Goal: Feedback & Contribution: Leave review/rating

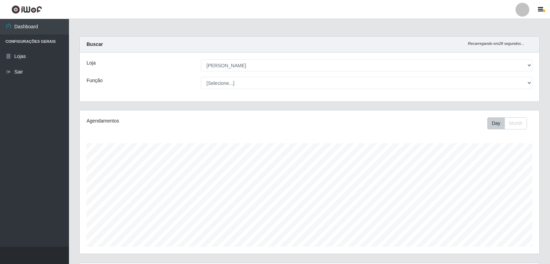
select select "523"
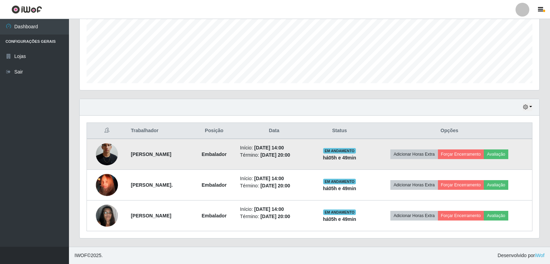
scroll to position [143, 460]
click at [508, 153] on button "Avaliação" at bounding box center [496, 154] width 24 height 10
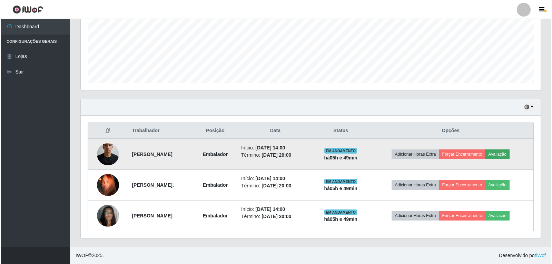
scroll to position [143, 456]
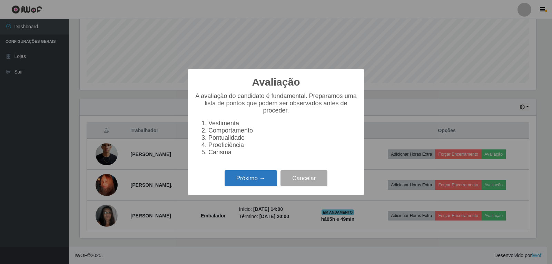
click at [237, 183] on button "Próximo →" at bounding box center [251, 178] width 52 height 16
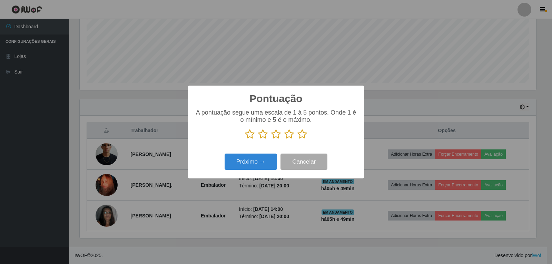
scroll to position [344730, 344417]
click at [301, 139] on icon at bounding box center [302, 134] width 10 height 10
click at [297, 139] on input "radio" at bounding box center [297, 139] width 0 height 0
click at [264, 162] on button "Próximo →" at bounding box center [251, 161] width 52 height 16
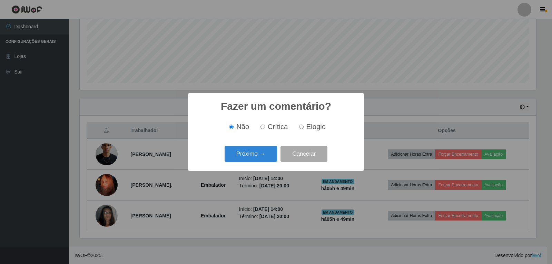
drag, startPoint x: 300, startPoint y: 128, endPoint x: 295, endPoint y: 130, distance: 5.6
click at [300, 128] on input "Elogio" at bounding box center [301, 126] width 4 height 4
radio input "true"
click at [254, 160] on button "Próximo →" at bounding box center [251, 154] width 52 height 16
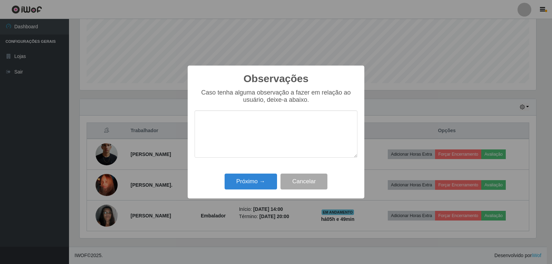
click at [233, 137] on textarea at bounding box center [276, 133] width 163 height 47
type textarea "EFICIENTE E PONTUAL"
click at [250, 184] on button "Próximo →" at bounding box center [251, 181] width 52 height 16
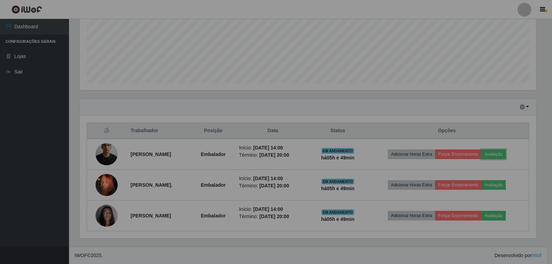
scroll to position [143, 460]
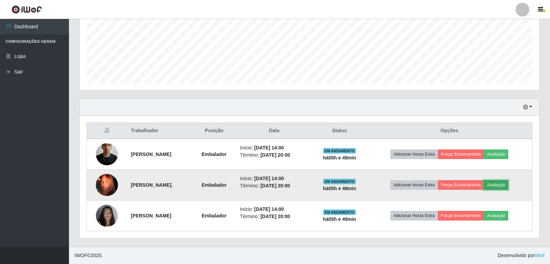
click at [508, 183] on button "Avaliação" at bounding box center [496, 185] width 24 height 10
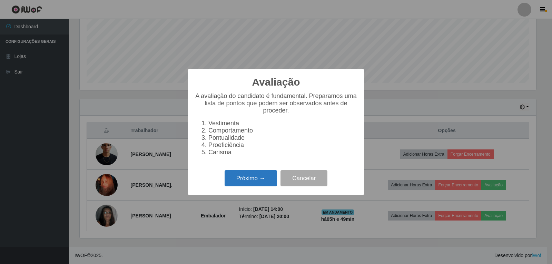
click at [258, 180] on button "Próximo →" at bounding box center [251, 178] width 52 height 16
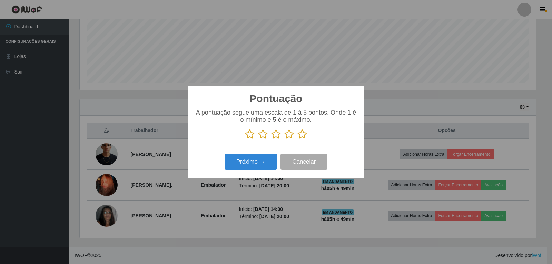
click at [301, 136] on icon at bounding box center [302, 134] width 10 height 10
click at [297, 139] on input "radio" at bounding box center [297, 139] width 0 height 0
click at [251, 162] on button "Próximo →" at bounding box center [251, 161] width 52 height 16
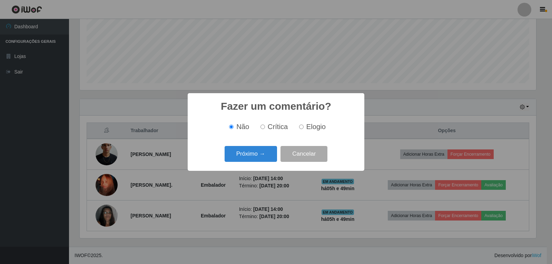
drag, startPoint x: 301, startPoint y: 126, endPoint x: 295, endPoint y: 131, distance: 8.1
click at [301, 126] on input "Elogio" at bounding box center [301, 126] width 4 height 4
radio input "true"
click at [260, 157] on button "Próximo →" at bounding box center [251, 154] width 52 height 16
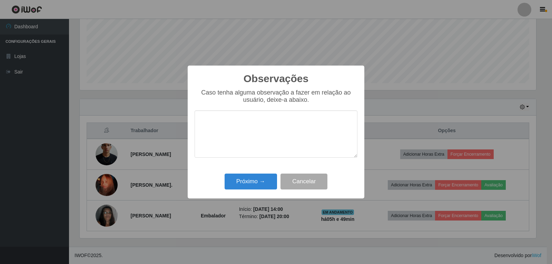
click at [258, 122] on textarea at bounding box center [276, 133] width 163 height 47
type textarea "EFICIENTE E PONTUAL"
click at [256, 182] on button "Próximo →" at bounding box center [251, 181] width 52 height 16
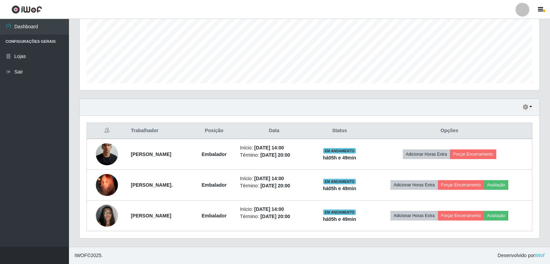
scroll to position [143, 460]
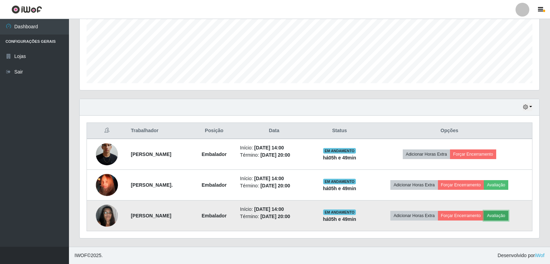
click at [499, 218] on button "Avaliação" at bounding box center [496, 216] width 24 height 10
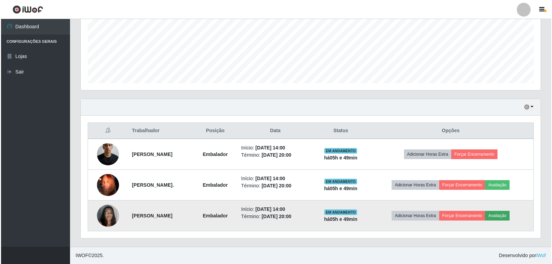
scroll to position [143, 456]
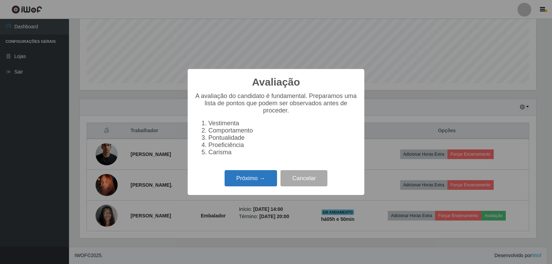
click at [247, 177] on button "Próximo →" at bounding box center [251, 178] width 52 height 16
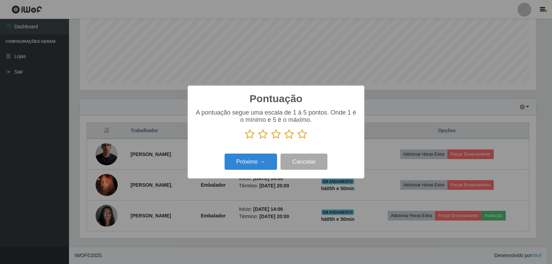
scroll to position [344730, 344417]
click at [299, 136] on icon at bounding box center [302, 134] width 10 height 10
click at [297, 139] on input "radio" at bounding box center [297, 139] width 0 height 0
click at [261, 161] on button "Próximo →" at bounding box center [251, 161] width 52 height 16
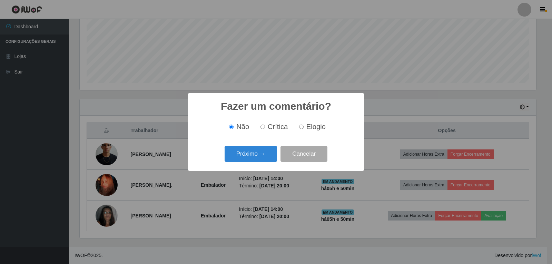
drag, startPoint x: 302, startPoint y: 126, endPoint x: 289, endPoint y: 142, distance: 20.8
click at [301, 127] on input "Elogio" at bounding box center [301, 126] width 4 height 4
radio input "true"
click at [265, 157] on button "Próximo →" at bounding box center [251, 154] width 52 height 16
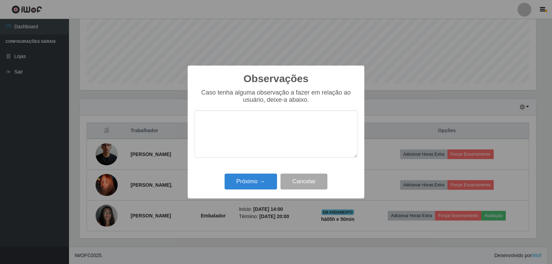
click at [260, 131] on textarea at bounding box center [276, 133] width 163 height 47
type textarea "EFICIENTE E PONTUAL"
click at [260, 179] on button "Próximo →" at bounding box center [251, 181] width 52 height 16
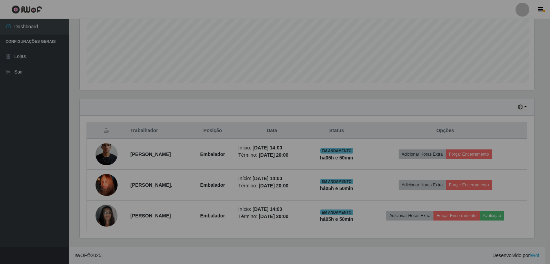
scroll to position [143, 460]
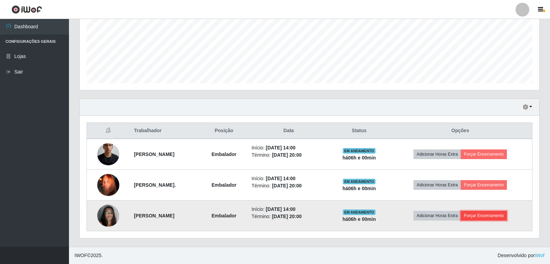
click at [503, 217] on button "Forçar Encerramento" at bounding box center [484, 216] width 46 height 10
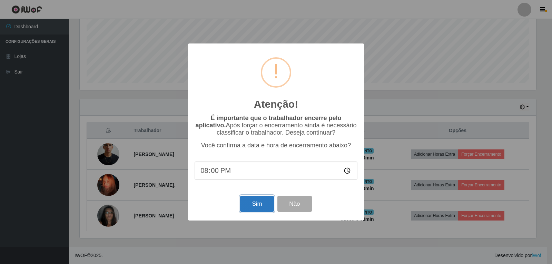
click at [253, 208] on button "Sim" at bounding box center [256, 204] width 33 height 16
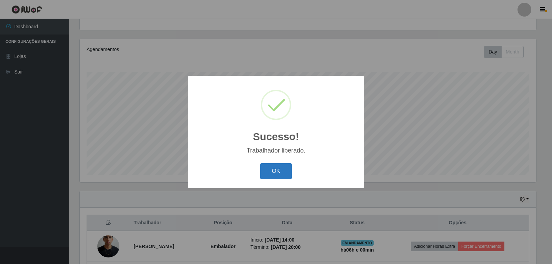
click at [280, 169] on button "OK" at bounding box center [276, 171] width 32 height 16
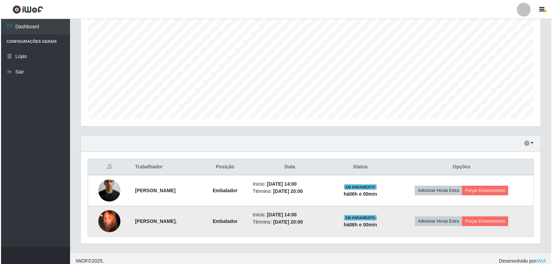
scroll to position [133, 0]
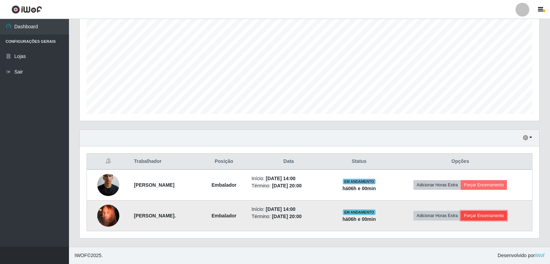
click at [488, 219] on button "Forçar Encerramento" at bounding box center [484, 216] width 46 height 10
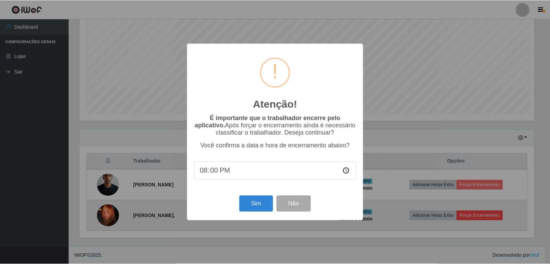
scroll to position [143, 456]
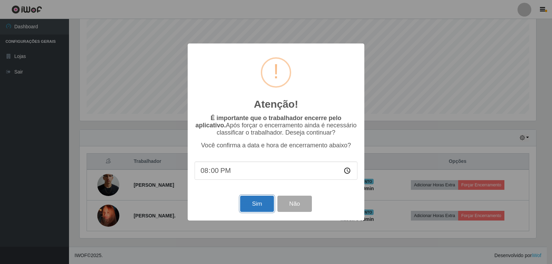
click at [253, 206] on button "Sim" at bounding box center [256, 204] width 33 height 16
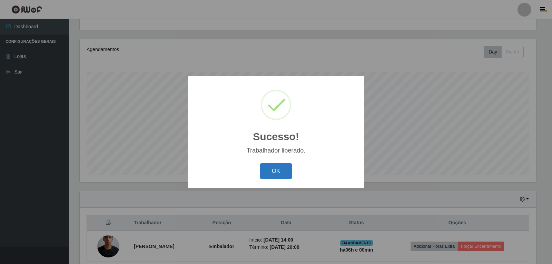
click at [285, 172] on button "OK" at bounding box center [276, 171] width 32 height 16
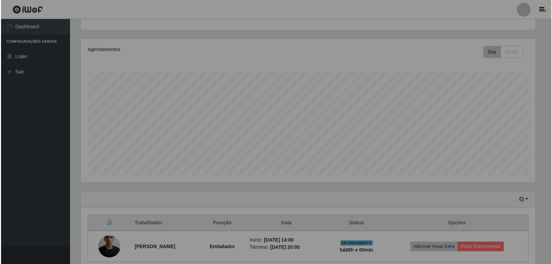
scroll to position [143, 460]
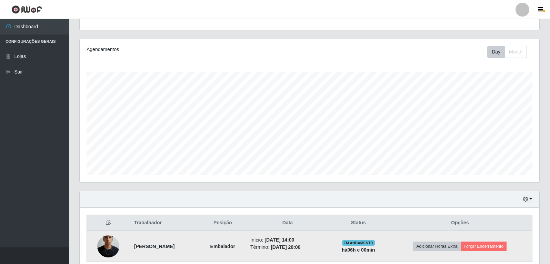
click at [492, 253] on td "Adicionar Horas Extra Forçar Encerramento" at bounding box center [460, 246] width 145 height 31
click at [493, 247] on button "Forçar Encerramento" at bounding box center [484, 246] width 46 height 10
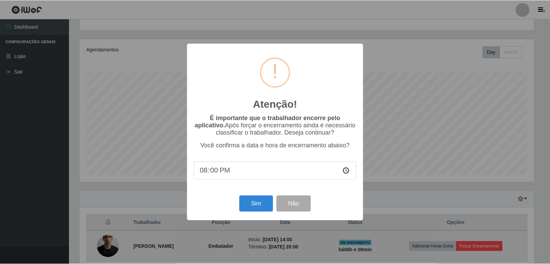
scroll to position [143, 456]
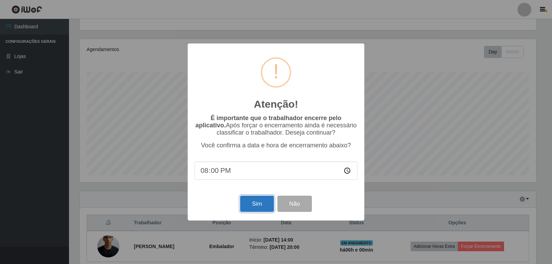
click at [259, 206] on button "Sim" at bounding box center [256, 204] width 33 height 16
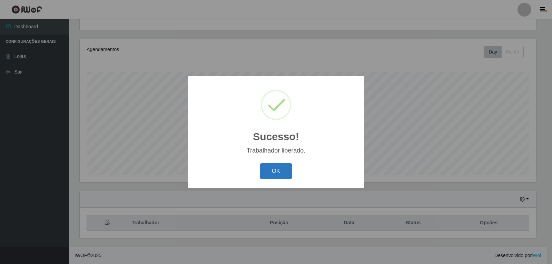
click at [265, 177] on button "OK" at bounding box center [276, 171] width 32 height 16
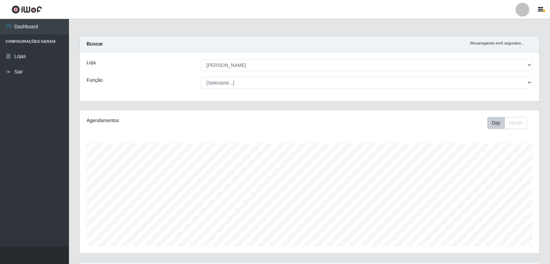
scroll to position [0, 0]
click at [405, 90] on div "Loja [Selecione...] [PERSON_NAME] Função [Selecione...] Embalador Embalador + E…" at bounding box center [310, 76] width 460 height 49
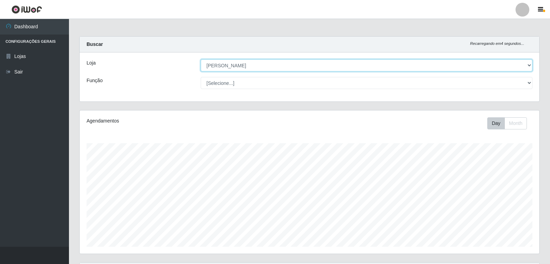
click at [333, 64] on select "[Selecione...] [PERSON_NAME]" at bounding box center [367, 65] width 332 height 12
click at [201, 59] on select "[Selecione...] [PERSON_NAME]" at bounding box center [367, 65] width 332 height 12
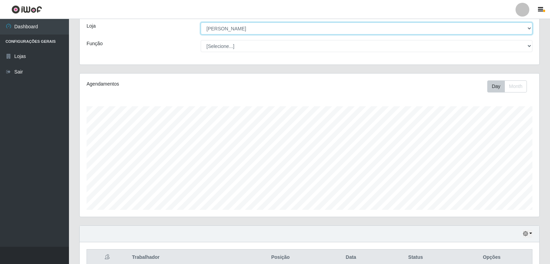
scroll to position [71, 0]
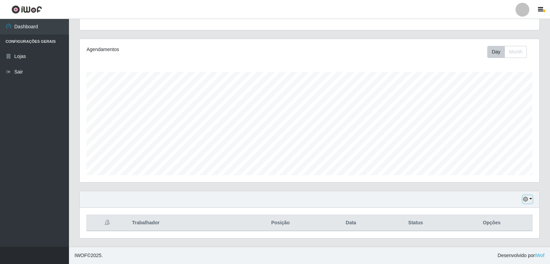
click at [525, 199] on icon "button" at bounding box center [525, 199] width 5 height 5
click at [498, 176] on button "1 Semana" at bounding box center [505, 173] width 54 height 14
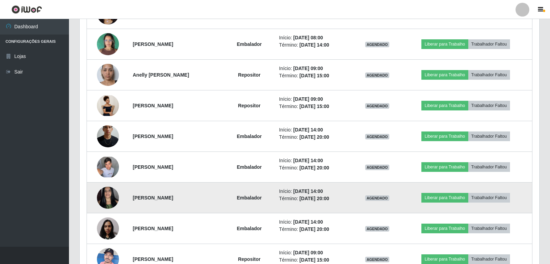
scroll to position [382, 0]
